Goal: Transaction & Acquisition: Purchase product/service

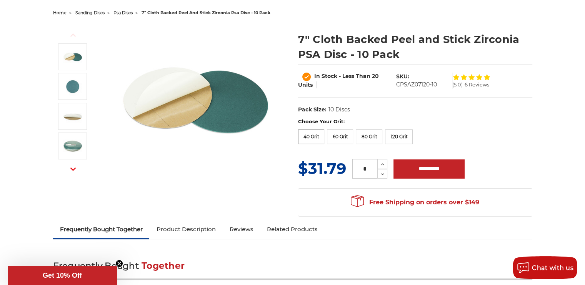
scroll to position [77, 0]
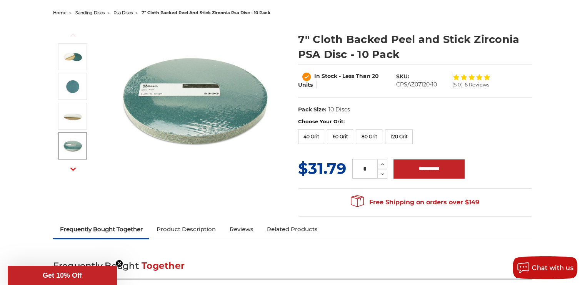
click at [71, 145] on img at bounding box center [72, 145] width 19 height 19
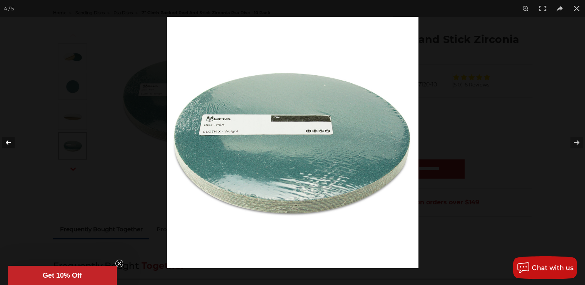
click at [6, 141] on button at bounding box center [13, 142] width 27 height 38
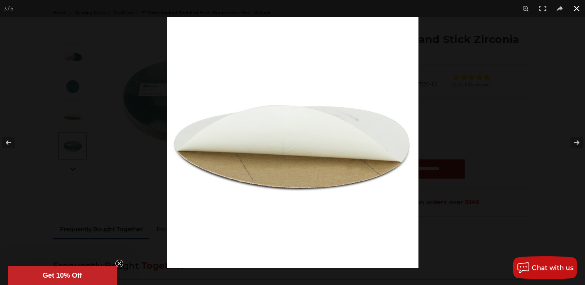
click at [577, 7] on button at bounding box center [576, 8] width 17 height 17
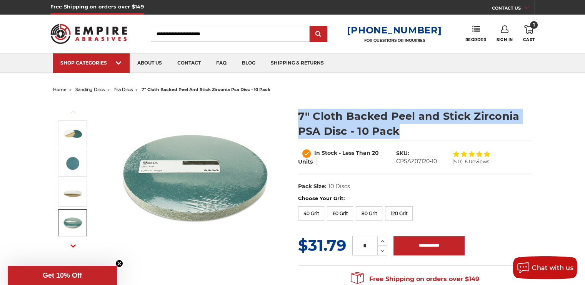
drag, startPoint x: 299, startPoint y: 113, endPoint x: 404, endPoint y: 126, distance: 105.7
click at [404, 126] on h1 "7" Cloth Backed Peel and Stick Zirconia PSA Disc - 10 Pack" at bounding box center [415, 124] width 234 height 30
copy h1 "7" Cloth Backed Peel and Stick Zirconia PSA Disc - 10 Pack"
click at [528, 30] on icon at bounding box center [528, 29] width 9 height 8
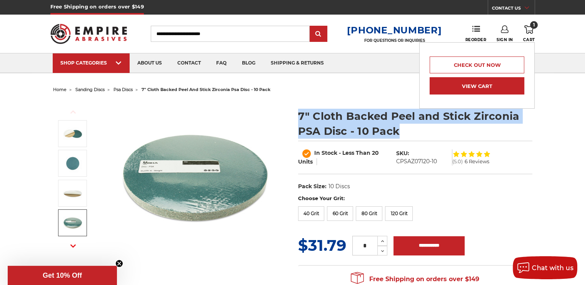
click at [475, 79] on link "View Cart" at bounding box center [476, 85] width 95 height 17
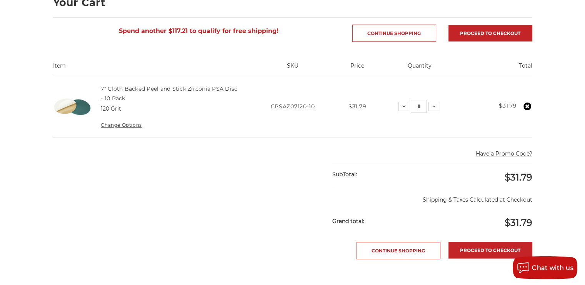
scroll to position [38, 0]
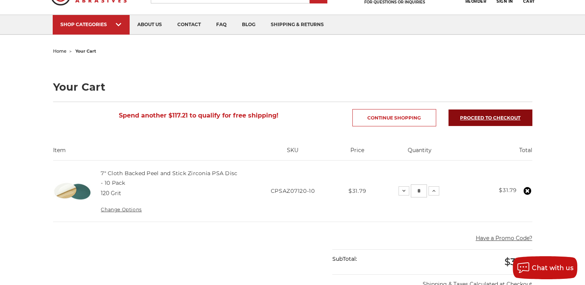
click at [483, 115] on link "Proceed to checkout" at bounding box center [490, 118] width 84 height 17
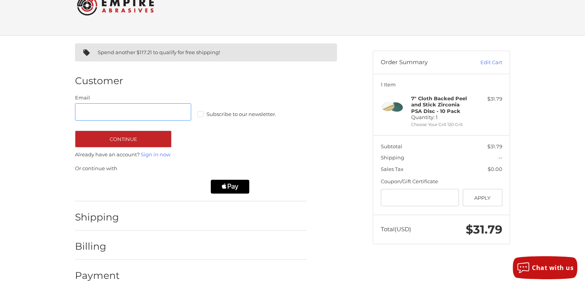
scroll to position [35, 0]
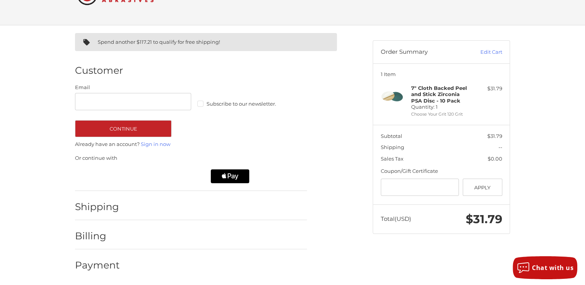
click at [198, 104] on label "Subscribe to our newsletter." at bounding box center [255, 104] width 116 height 6
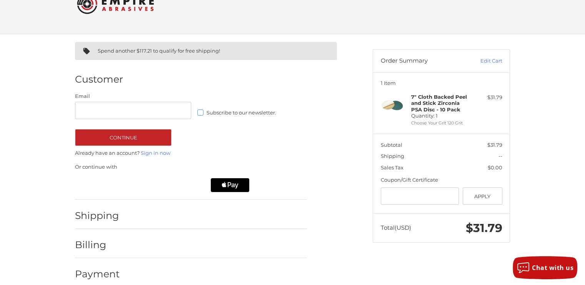
scroll to position [0, 0]
